Goal: Find specific page/section: Find specific page/section

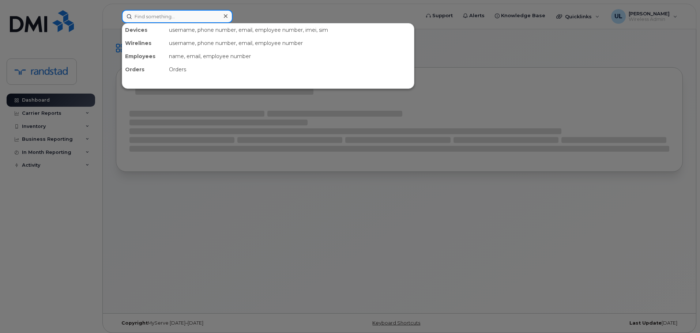
click at [183, 22] on input at bounding box center [177, 16] width 111 height 13
paste input "[PERSON_NAME]"
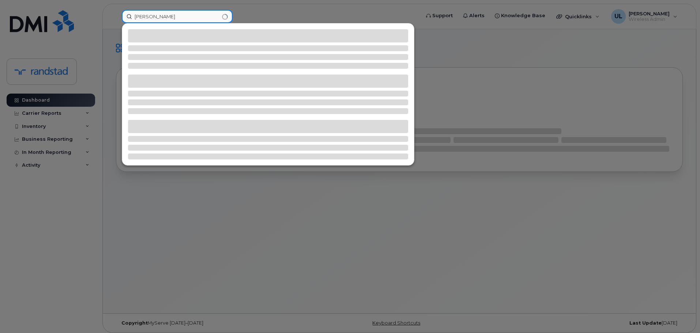
type input "[PERSON_NAME]"
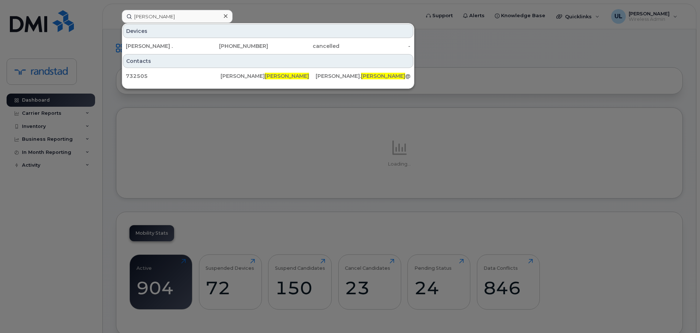
click at [175, 43] on div "[PERSON_NAME] ." at bounding box center [161, 45] width 71 height 7
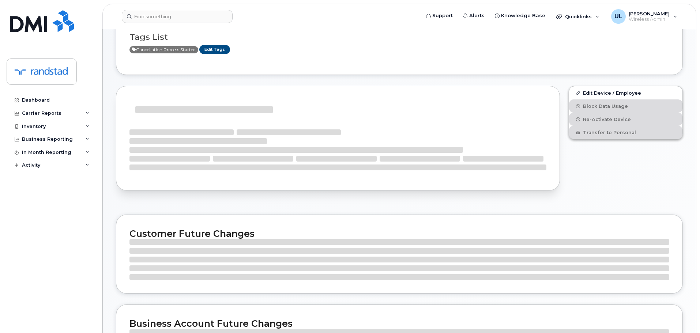
scroll to position [73, 0]
